Goal: Task Accomplishment & Management: Use online tool/utility

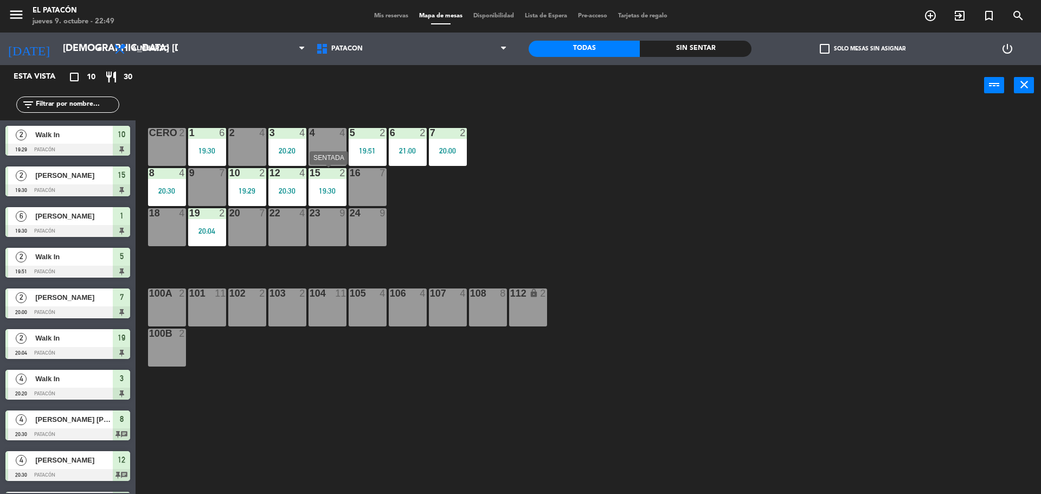
click at [332, 176] on div at bounding box center [327, 173] width 18 height 10
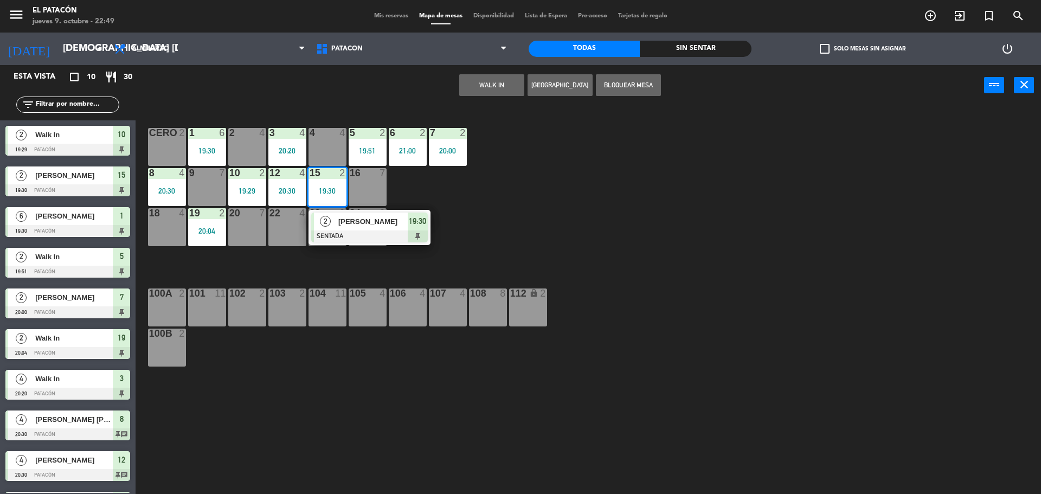
click at [351, 236] on div at bounding box center [369, 236] width 117 height 12
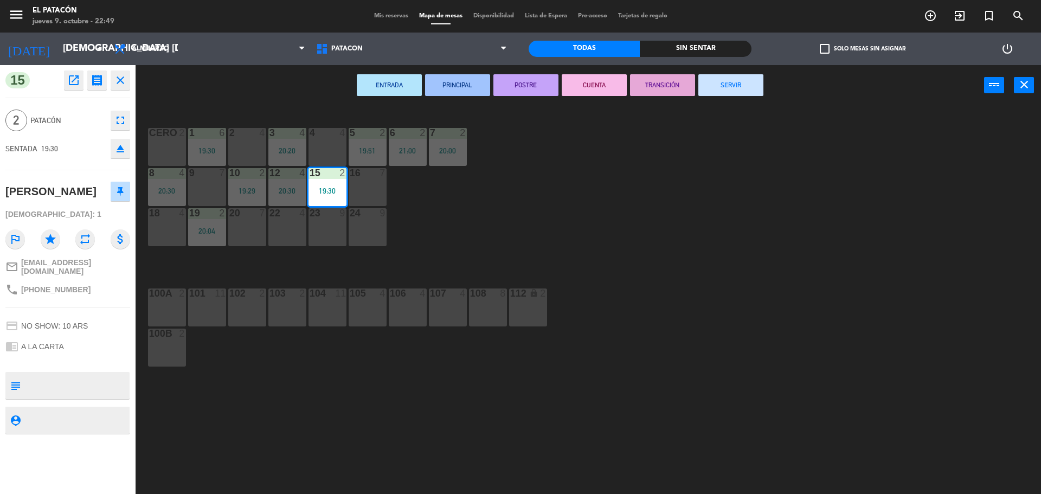
click at [729, 86] on button "SERVIR" at bounding box center [730, 85] width 65 height 22
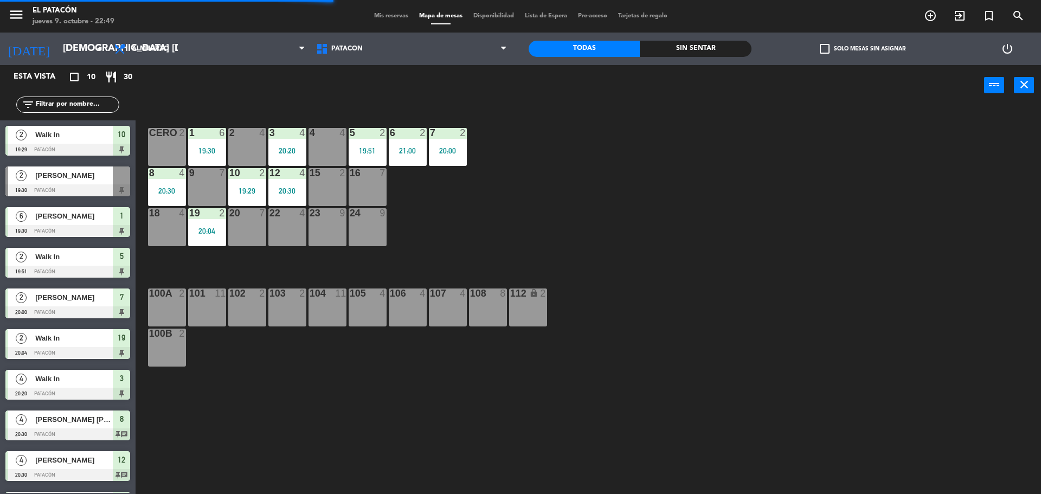
click at [437, 143] on div "7 2 20:00" at bounding box center [448, 147] width 38 height 38
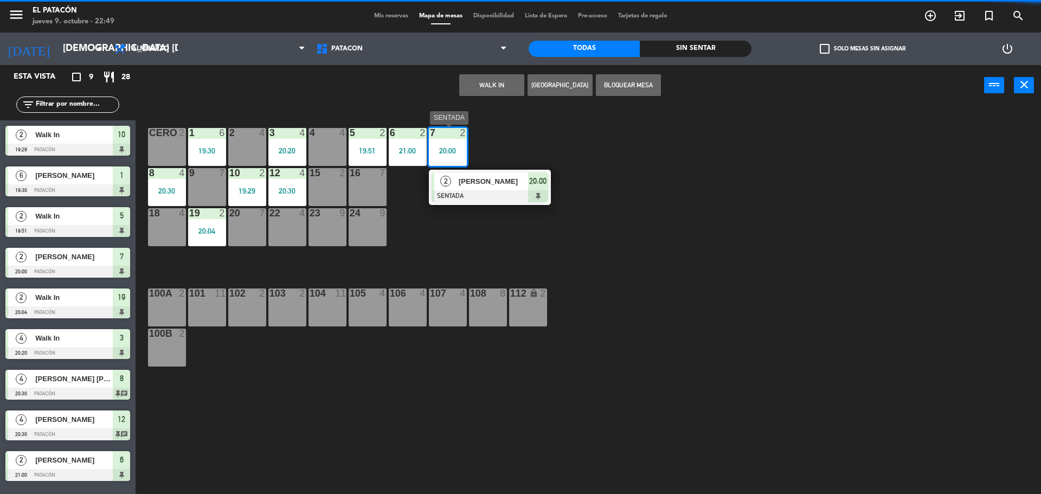
click at [450, 179] on span "2" at bounding box center [445, 181] width 11 height 11
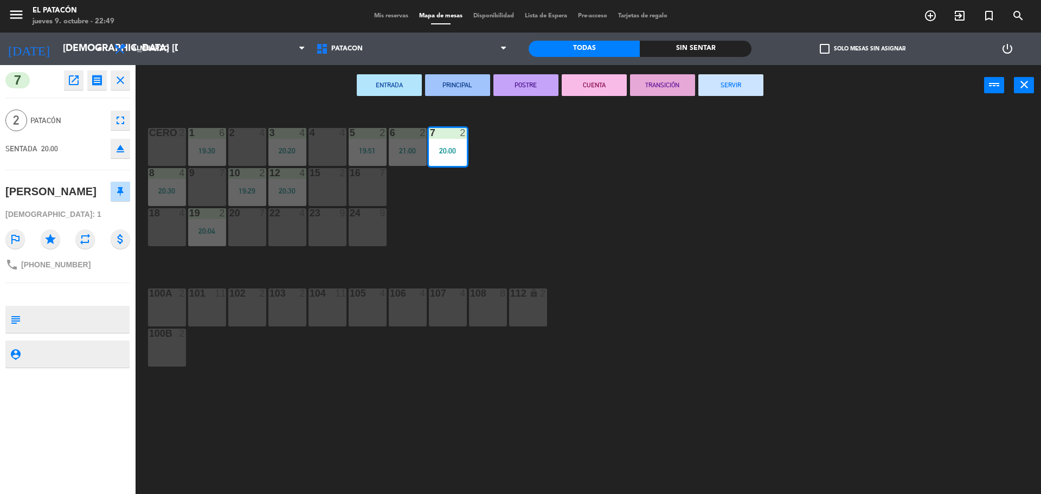
click at [721, 90] on button "SERVIR" at bounding box center [730, 85] width 65 height 22
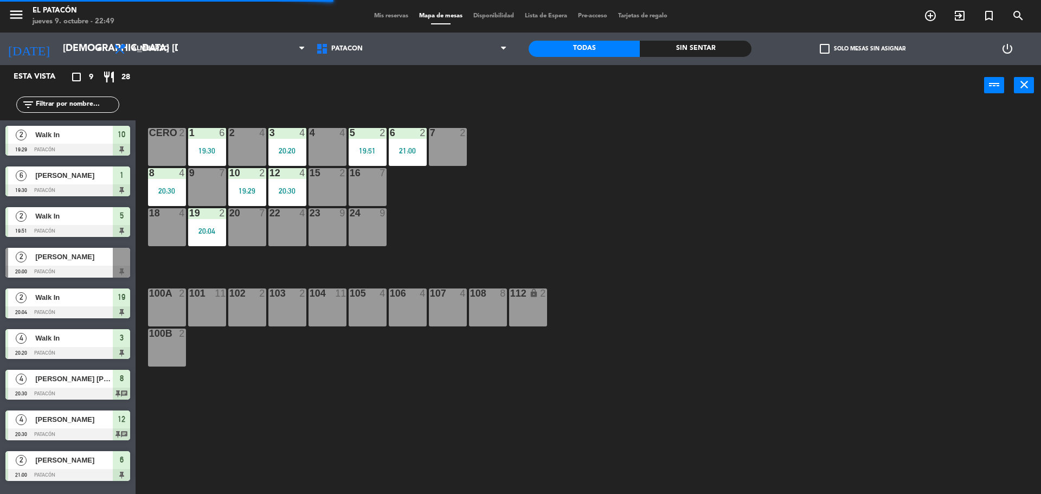
click at [404, 145] on div "6 2 21:00" at bounding box center [408, 147] width 38 height 38
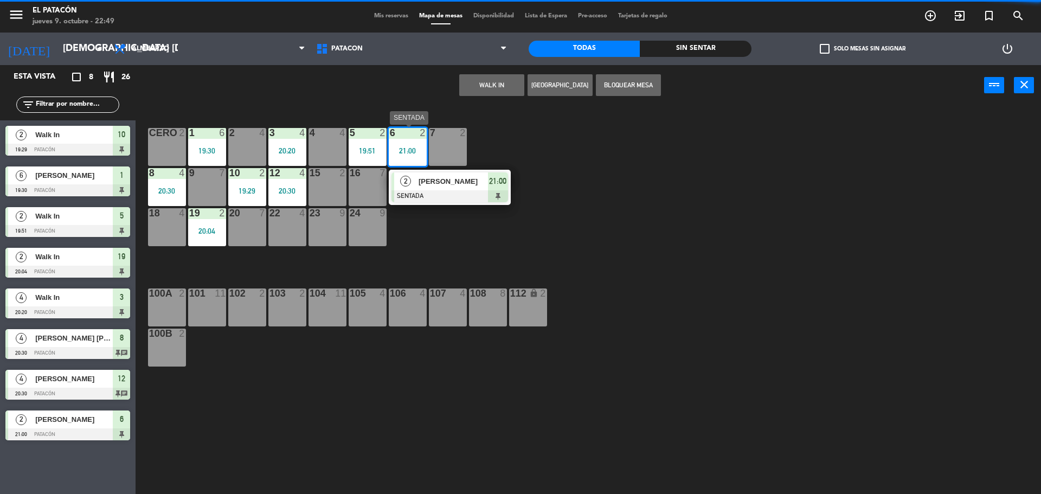
click at [392, 186] on div at bounding box center [392, 187] width 3 height 30
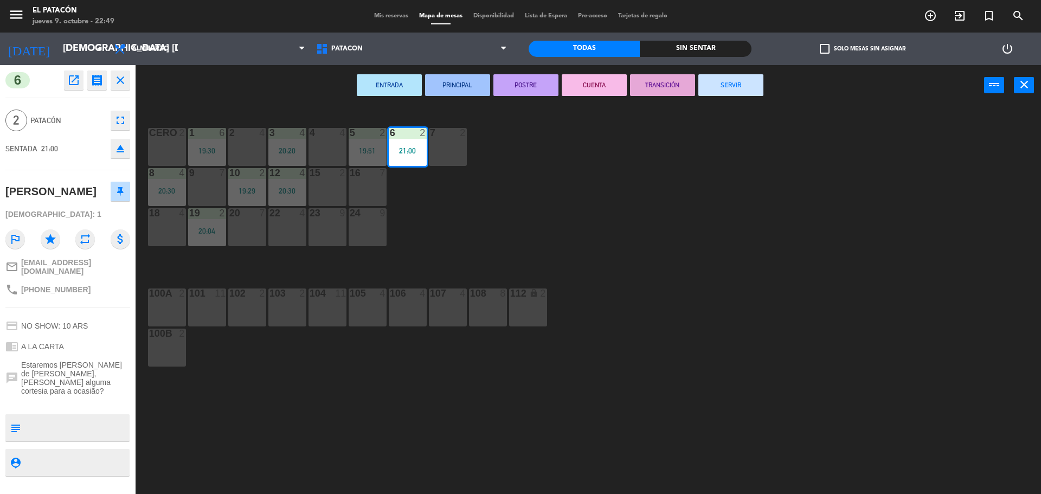
click at [757, 87] on button "SERVIR" at bounding box center [730, 85] width 65 height 22
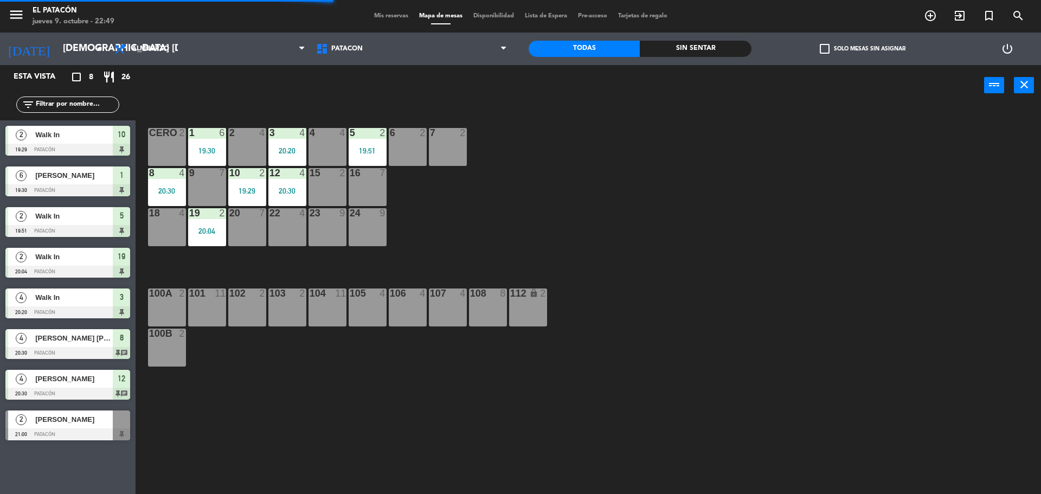
click at [370, 147] on div "19:51" at bounding box center [368, 151] width 38 height 8
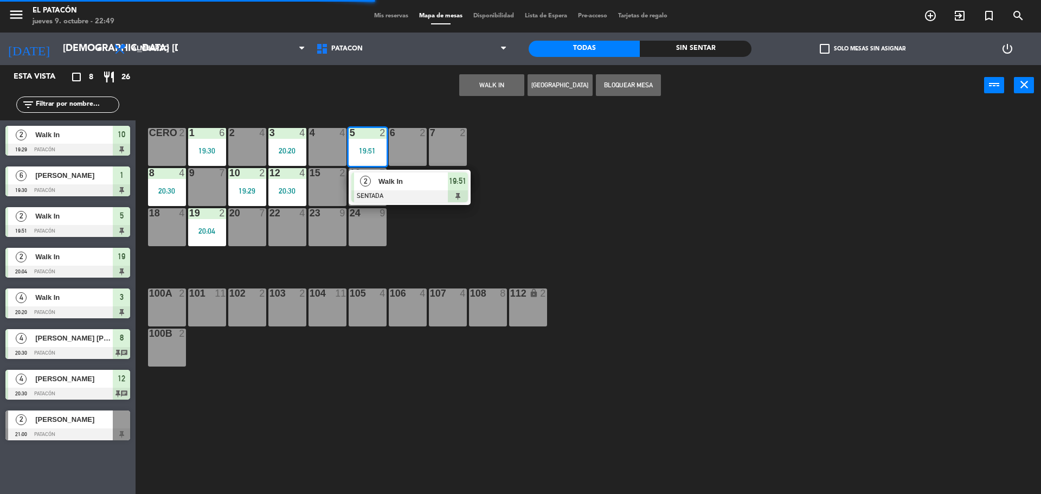
click at [379, 184] on span "Walk In" at bounding box center [412, 181] width 69 height 11
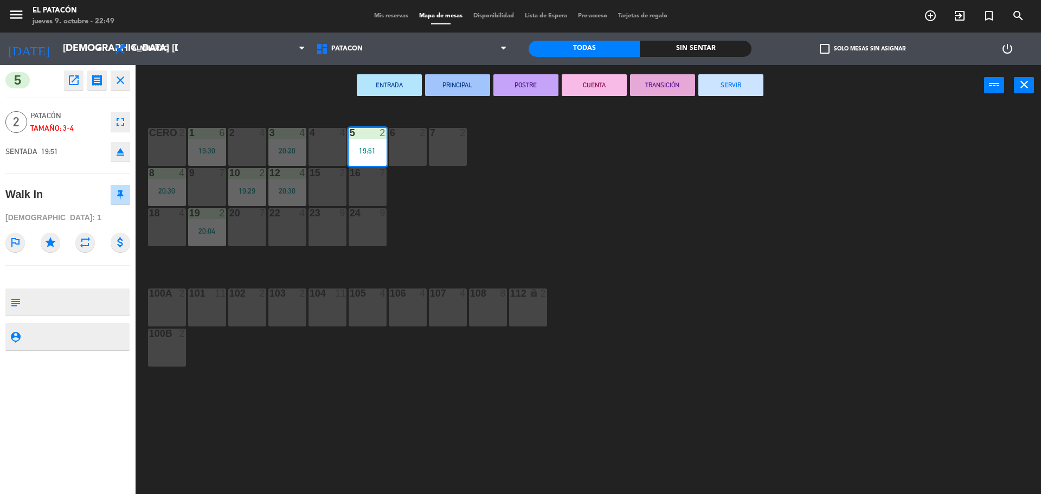
click at [747, 91] on button "SERVIR" at bounding box center [730, 85] width 65 height 22
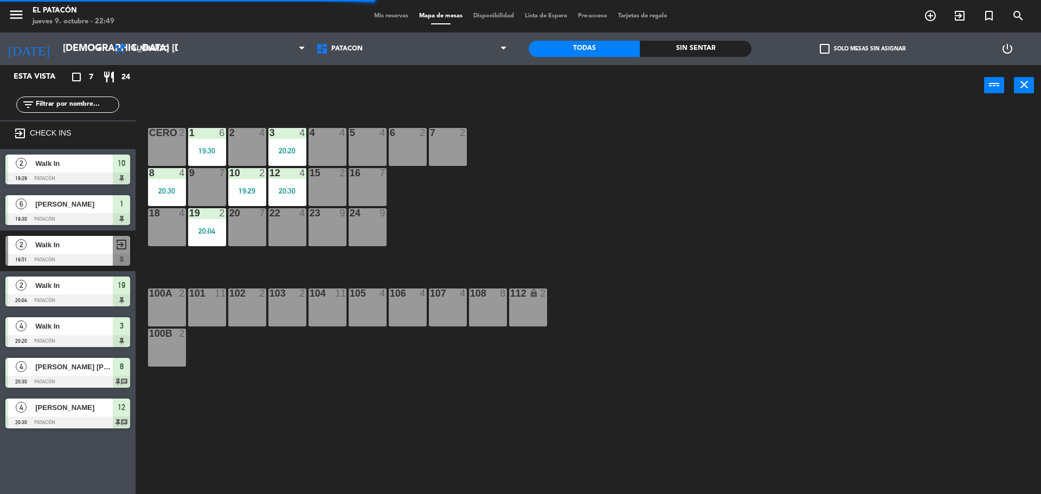
click at [287, 152] on div "20:20" at bounding box center [287, 151] width 38 height 8
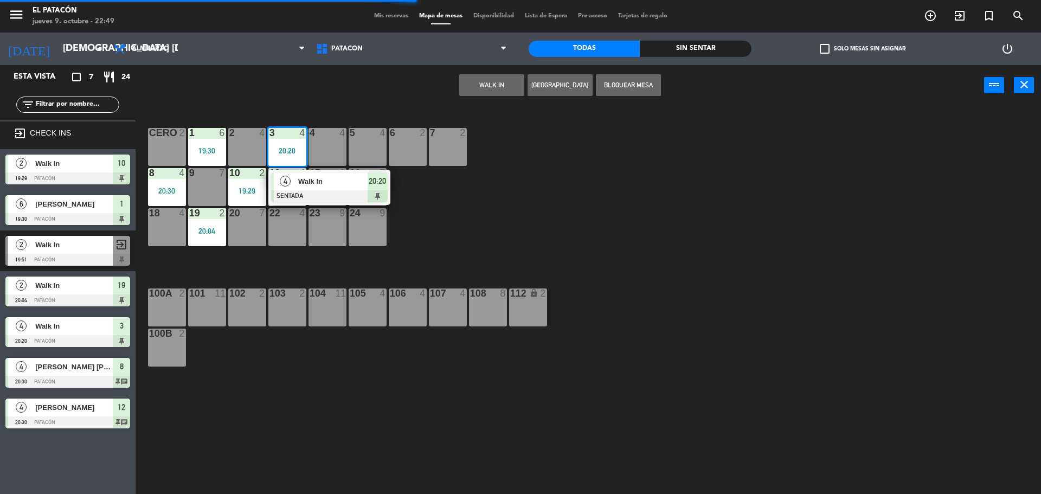
click at [333, 198] on div at bounding box center [329, 196] width 117 height 12
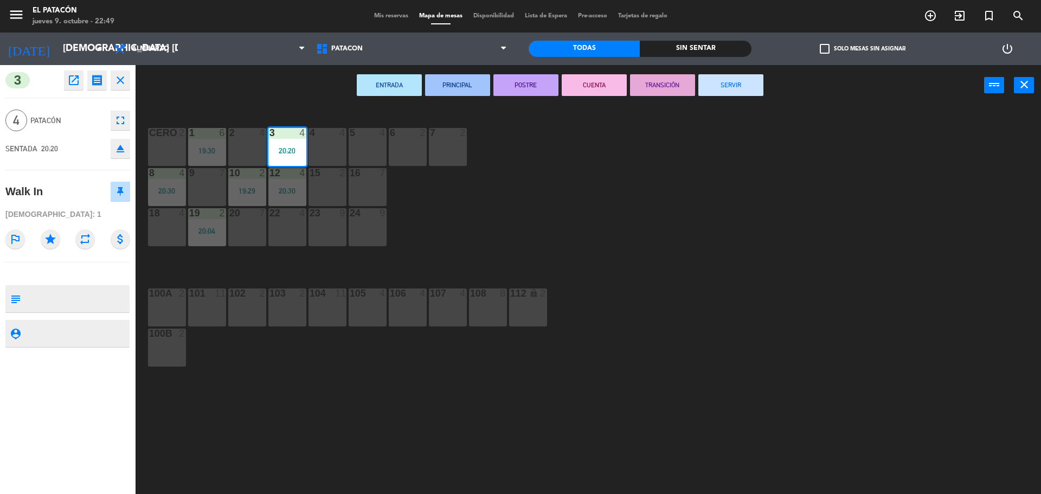
drag, startPoint x: 752, startPoint y: 92, endPoint x: 736, endPoint y: 103, distance: 19.9
click at [752, 91] on button "SERVIR" at bounding box center [730, 85] width 65 height 22
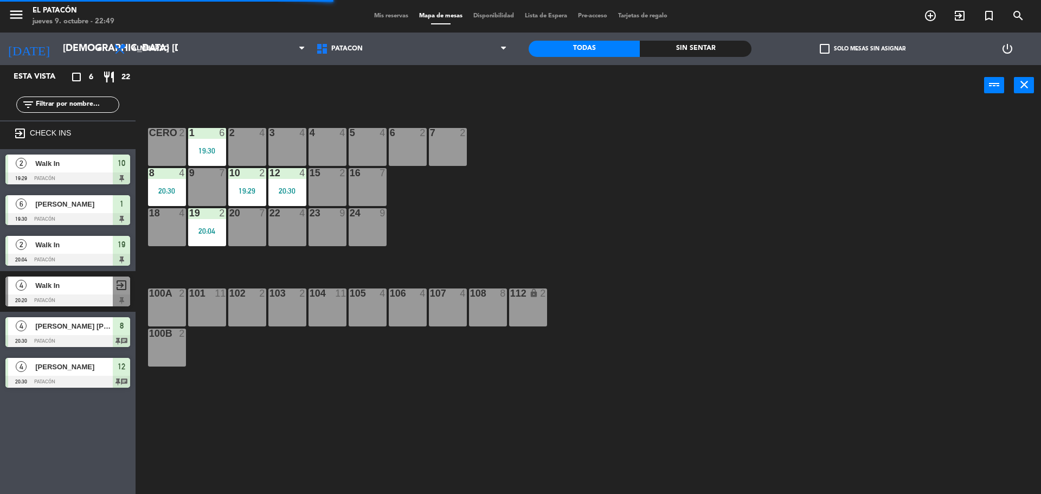
click at [281, 176] on div at bounding box center [287, 173] width 18 height 10
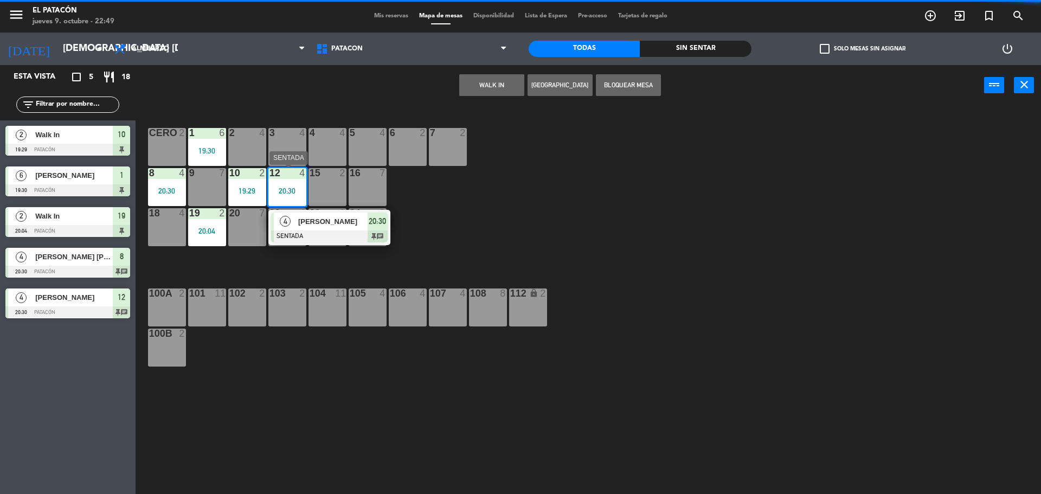
click at [298, 230] on div at bounding box center [329, 236] width 117 height 12
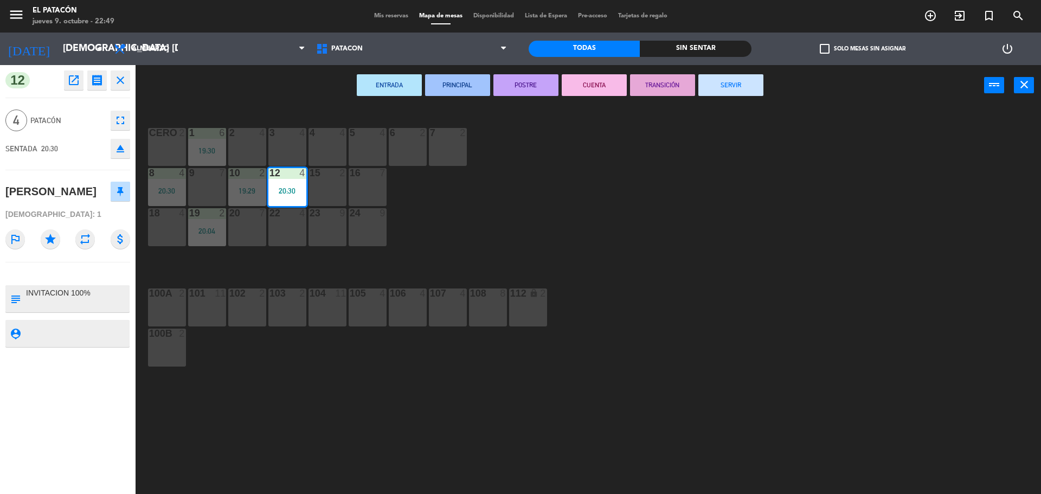
click at [744, 91] on button "SERVIR" at bounding box center [730, 85] width 65 height 22
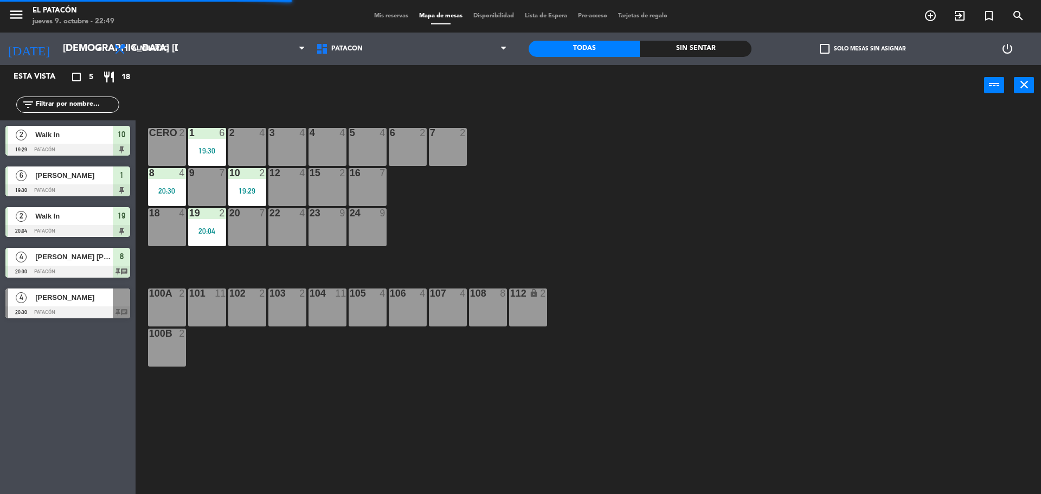
click at [250, 180] on div "10 2 19:29" at bounding box center [247, 187] width 38 height 38
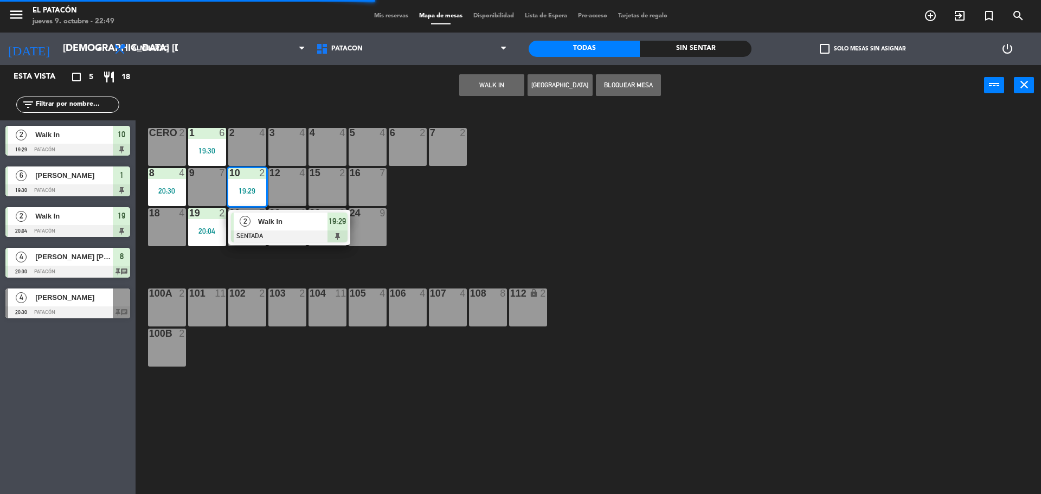
click at [256, 229] on div "2" at bounding box center [245, 221] width 23 height 18
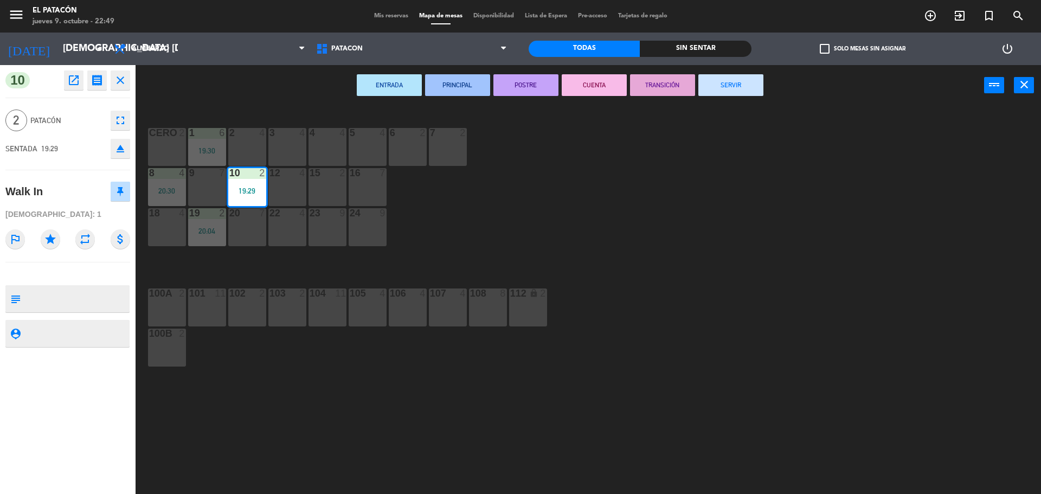
click at [740, 86] on button "SERVIR" at bounding box center [730, 85] width 65 height 22
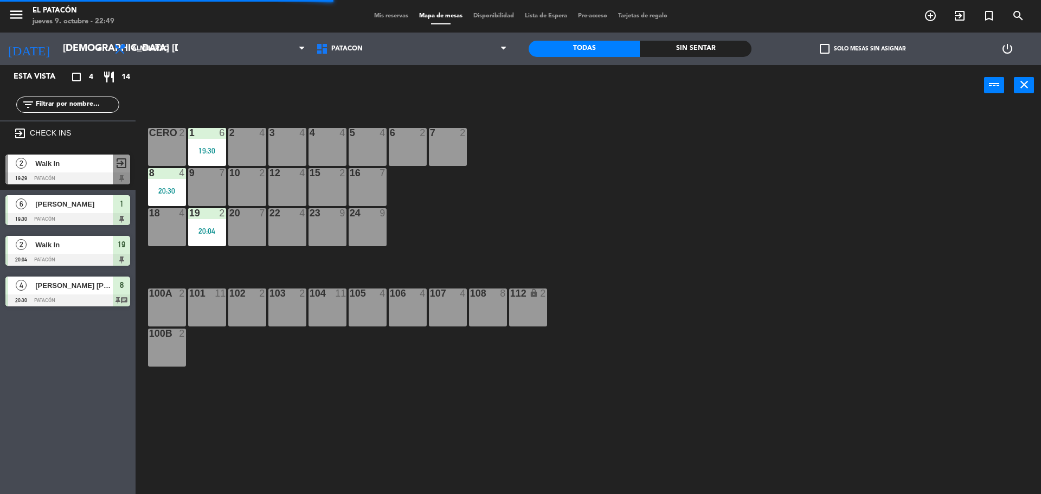
click at [198, 231] on div "20:04" at bounding box center [207, 231] width 38 height 8
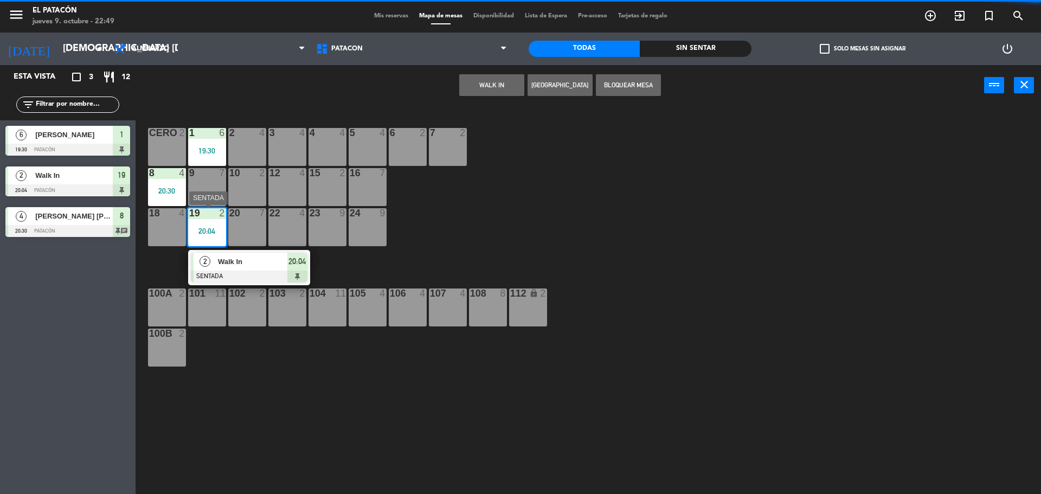
click at [230, 264] on span "Walk In" at bounding box center [252, 261] width 69 height 11
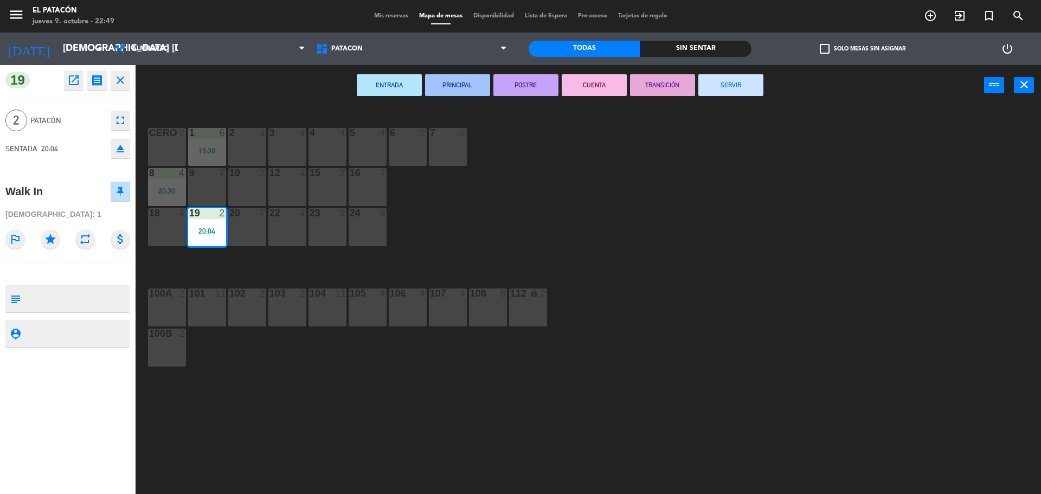
click at [748, 91] on button "SERVIR" at bounding box center [730, 85] width 65 height 22
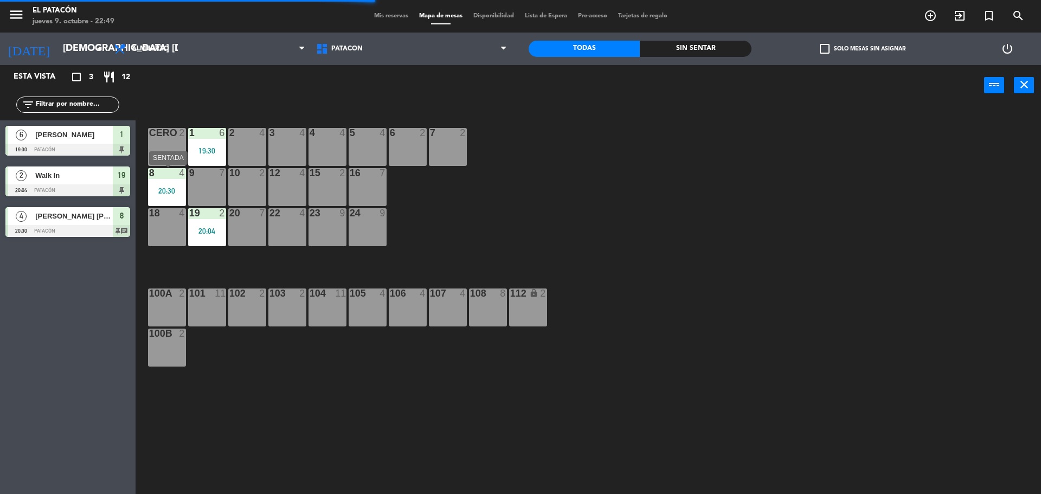
click at [170, 179] on div "8 4 20:30" at bounding box center [167, 187] width 38 height 38
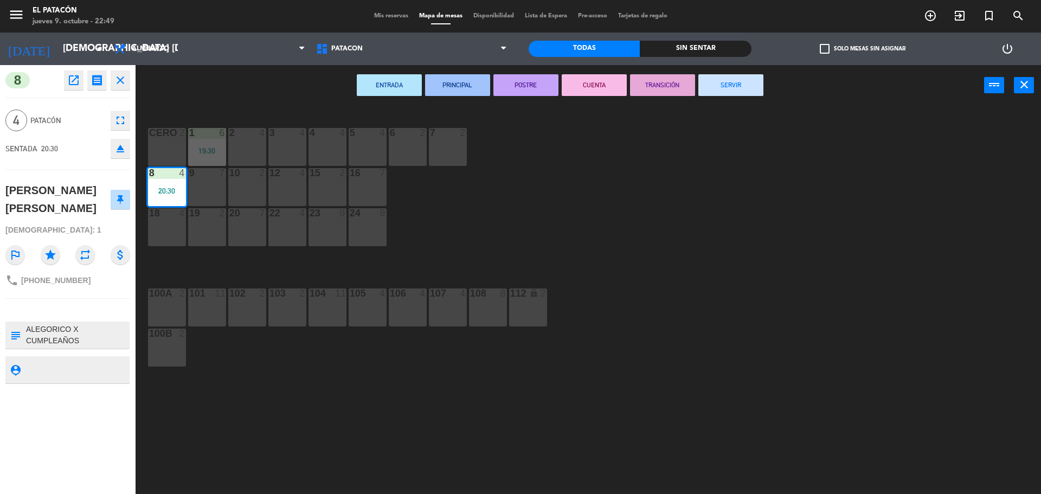
click at [752, 88] on button "SERVIR" at bounding box center [730, 85] width 65 height 22
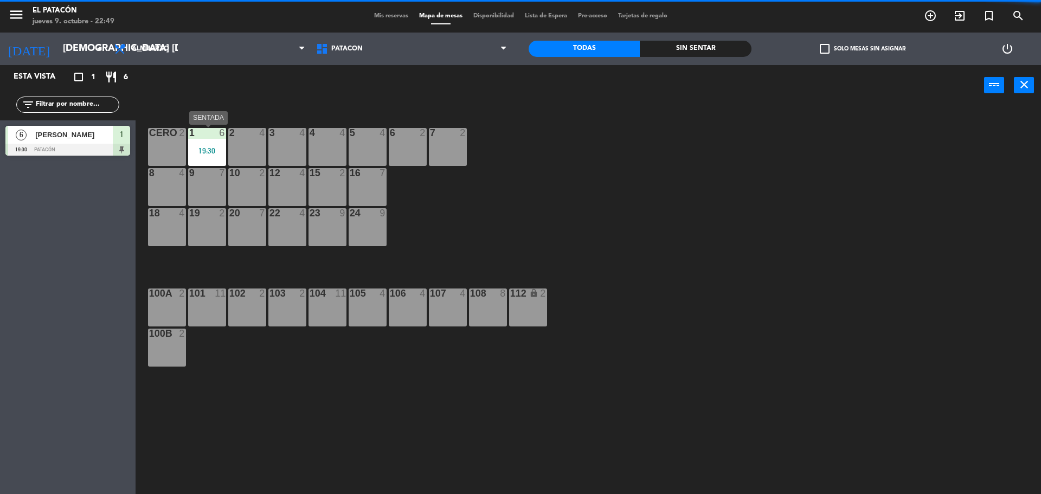
click at [204, 136] on div at bounding box center [207, 133] width 18 height 10
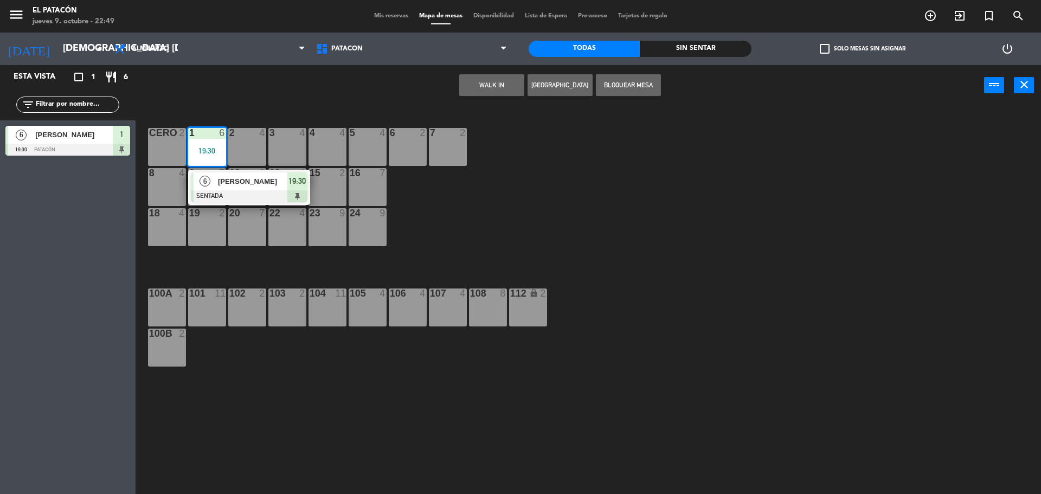
click at [216, 203] on div "6 [PERSON_NAME] SENTADA 19:30" at bounding box center [249, 187] width 122 height 35
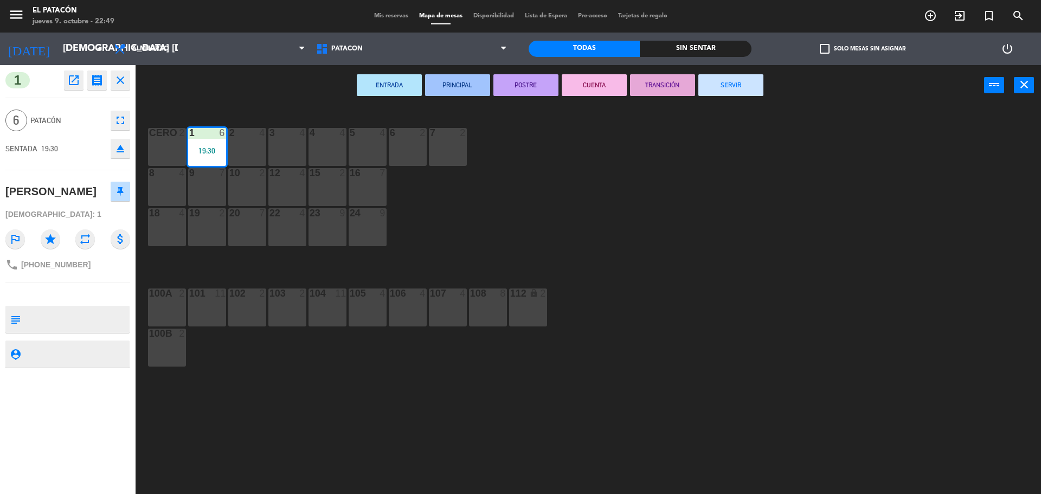
click at [744, 94] on button "SERVIR" at bounding box center [730, 85] width 65 height 22
